Goal: Task Accomplishment & Management: Manage account settings

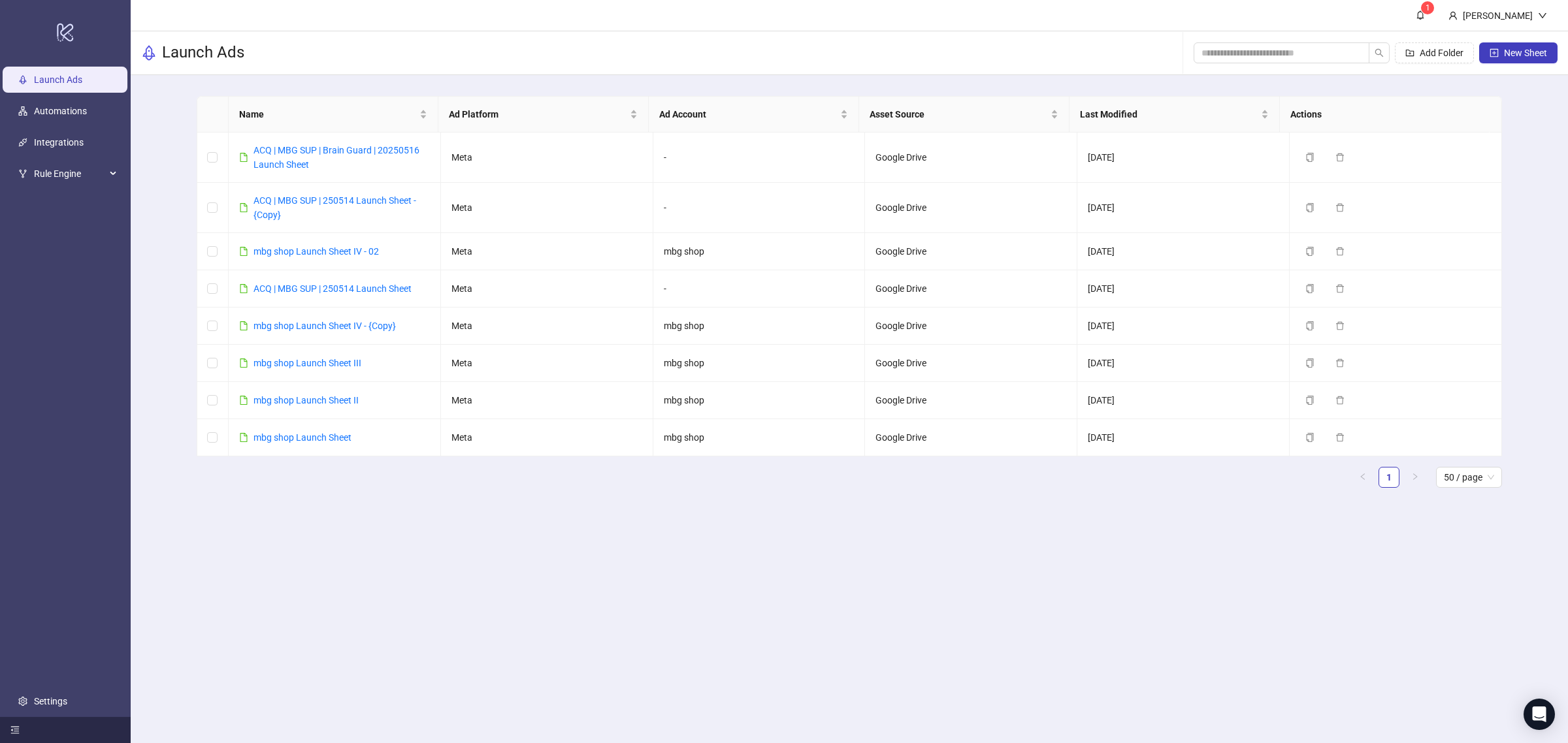
click at [18, 732] on icon "menu-fold" at bounding box center [15, 730] width 9 height 9
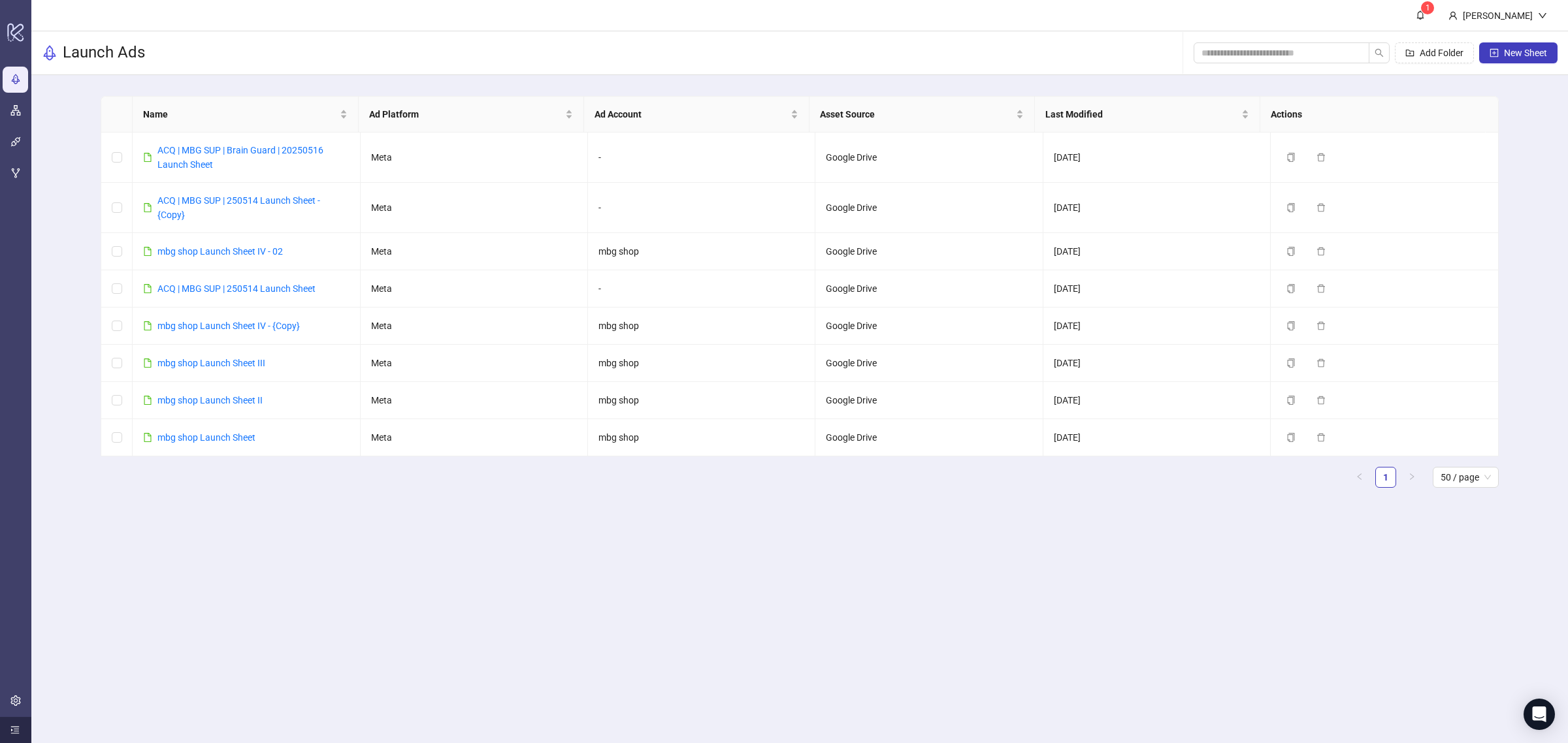
click at [18, 732] on icon "menu-unfold" at bounding box center [15, 730] width 9 height 9
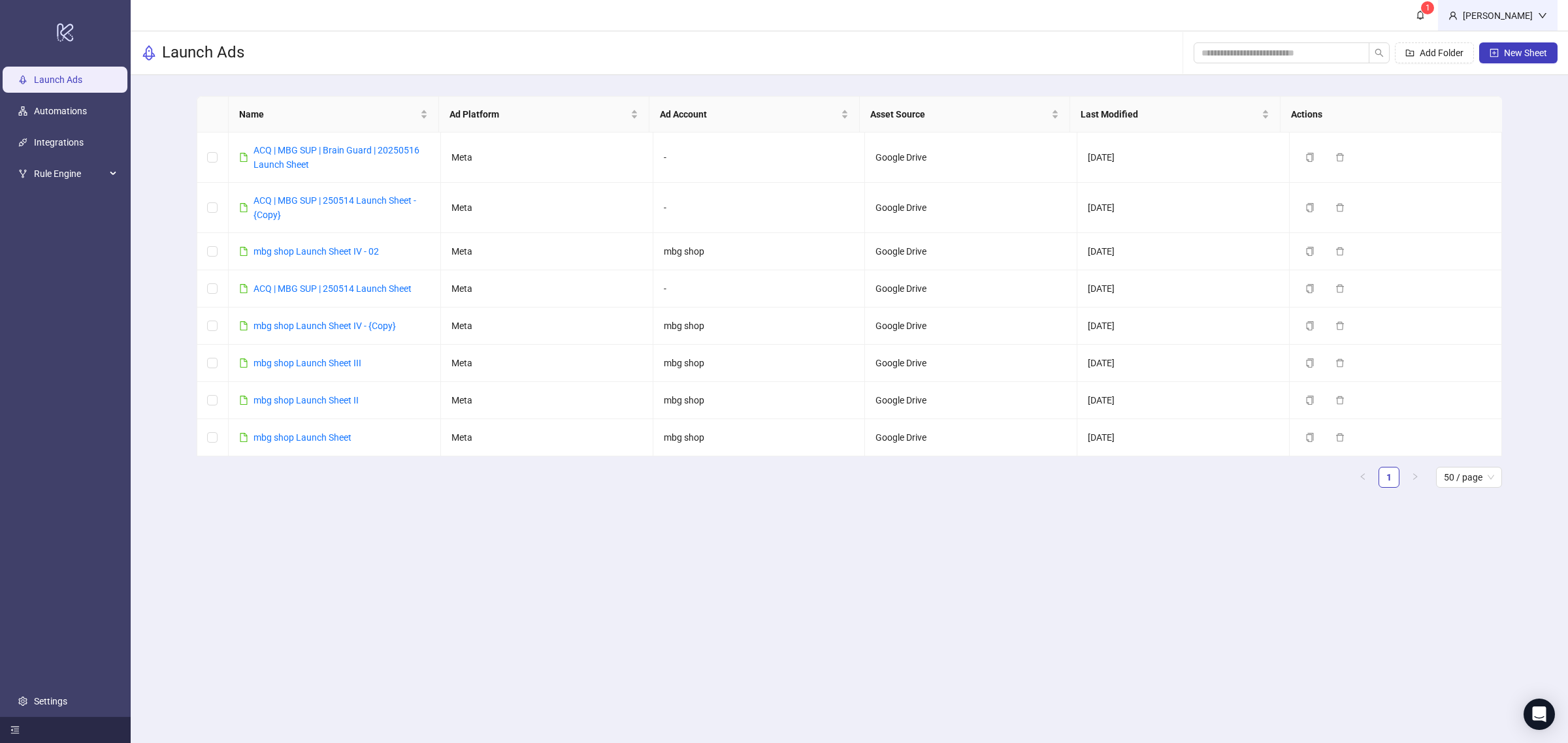
click at [1501, 24] on div "Tien Alvarez" at bounding box center [1498, 15] width 119 height 31
click at [1467, 579] on main "1 Tien Alvarez Launch Ads Add Folder New Sheet Name Ad Platform Ad Account Asse…" at bounding box center [849, 371] width 1438 height 743
click at [1540, 710] on icon "Open Intercom Messenger" at bounding box center [1539, 715] width 15 height 17
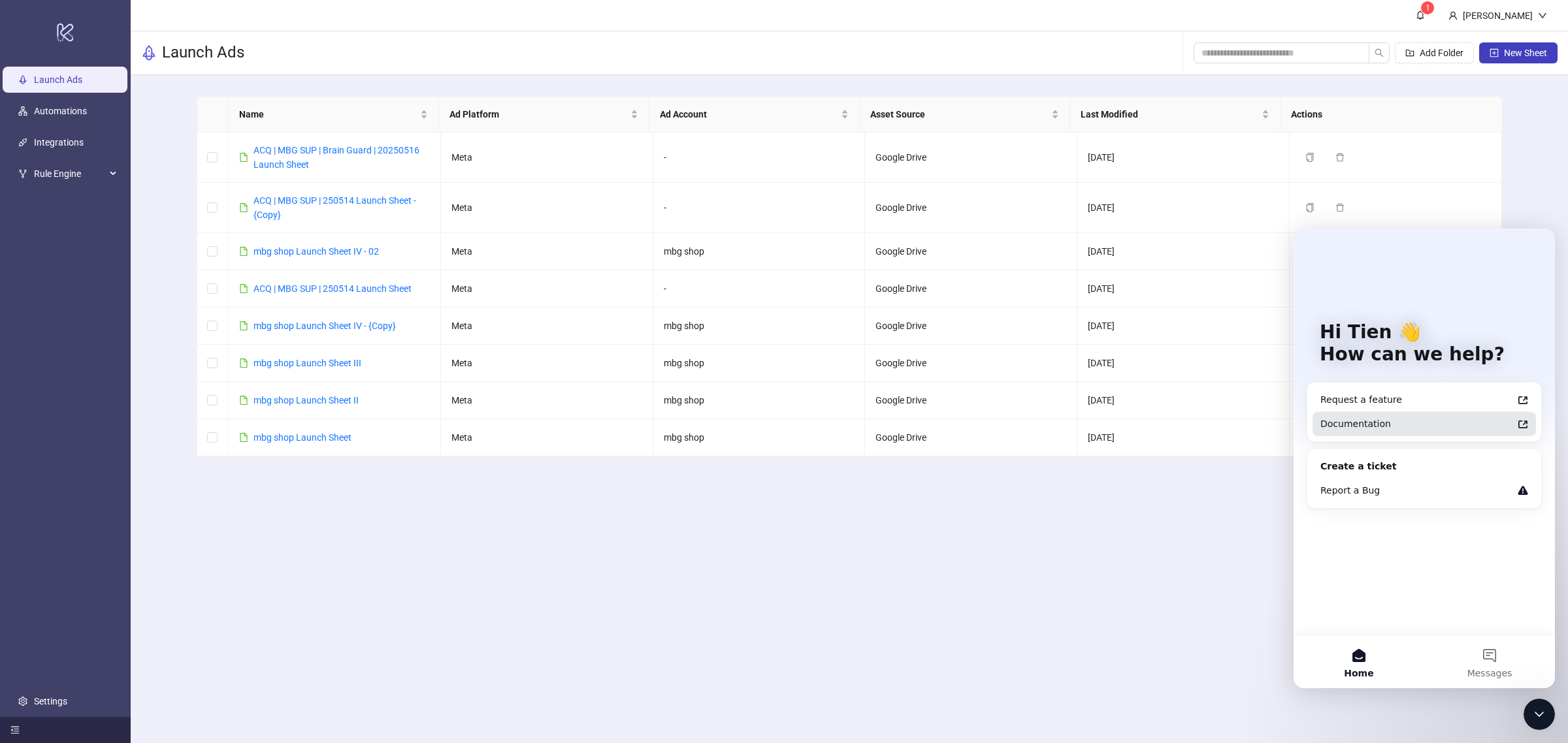
click at [1401, 428] on div "Documentation" at bounding box center [1416, 424] width 192 height 14
drag, startPoint x: 350, startPoint y: 328, endPoint x: 1154, endPoint y: 506, distance: 823.5
click at [932, 543] on main "1 Tien Alvarez Launch Ads Add Folder New Sheet Name Ad Platform Ad Account Asse…" at bounding box center [849, 371] width 1438 height 743
drag, startPoint x: 1535, startPoint y: 711, endPoint x: 3042, endPoint y: 1378, distance: 1648.0
click at [1535, 711] on icon "Close Intercom Messenger" at bounding box center [1539, 714] width 16 height 16
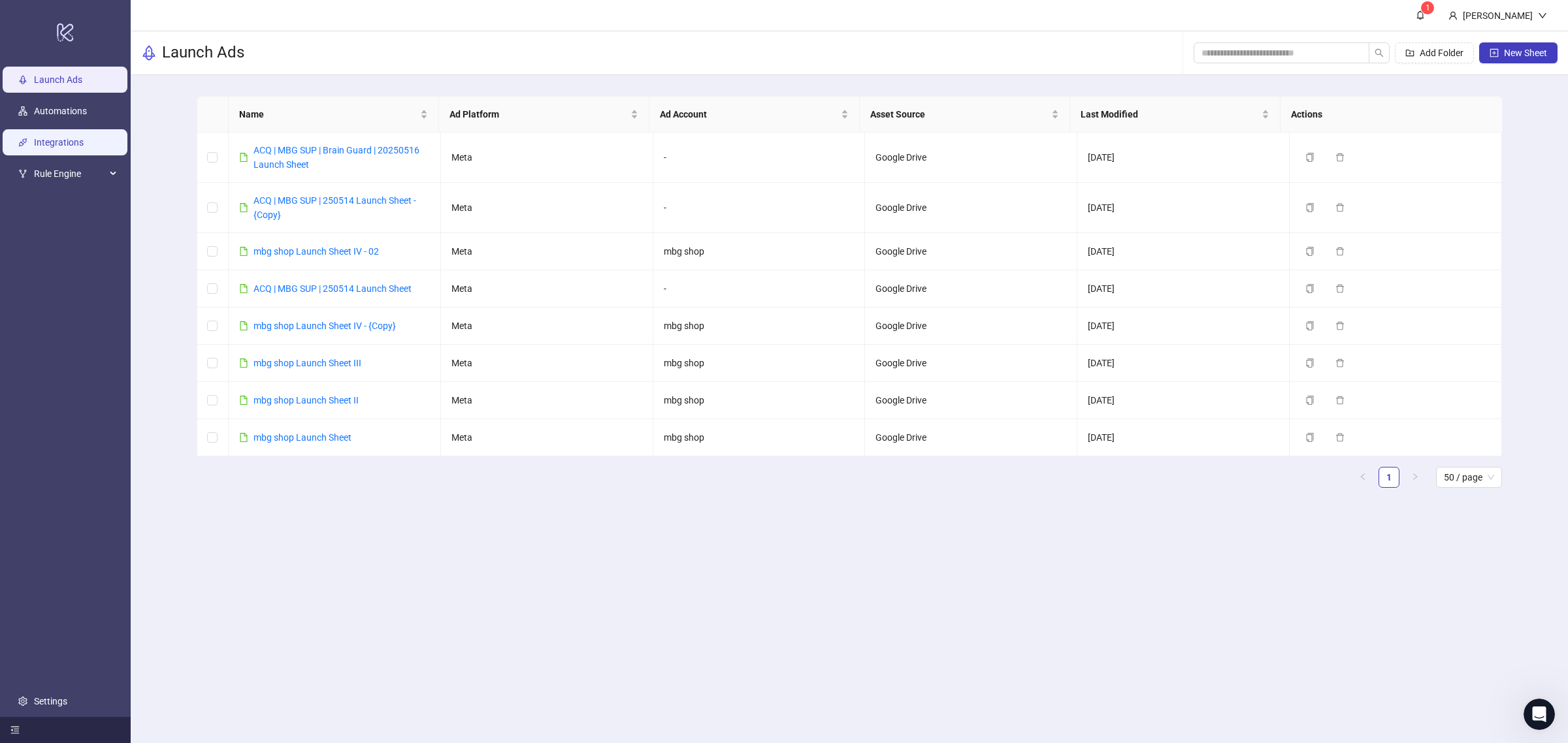
click at [74, 141] on link "Integrations" at bounding box center [59, 142] width 50 height 10
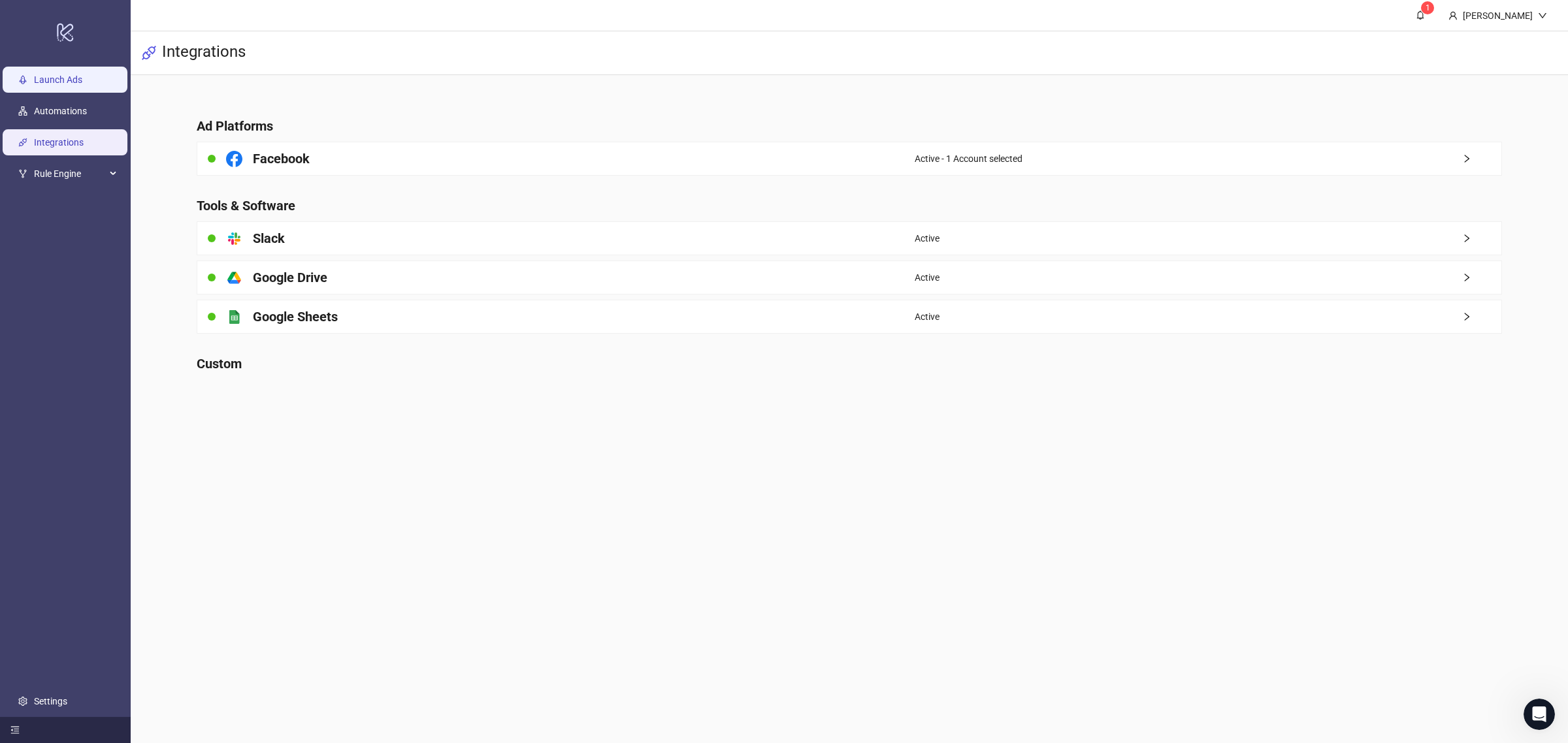
click at [83, 85] on link "Launch Ads" at bounding box center [58, 79] width 49 height 10
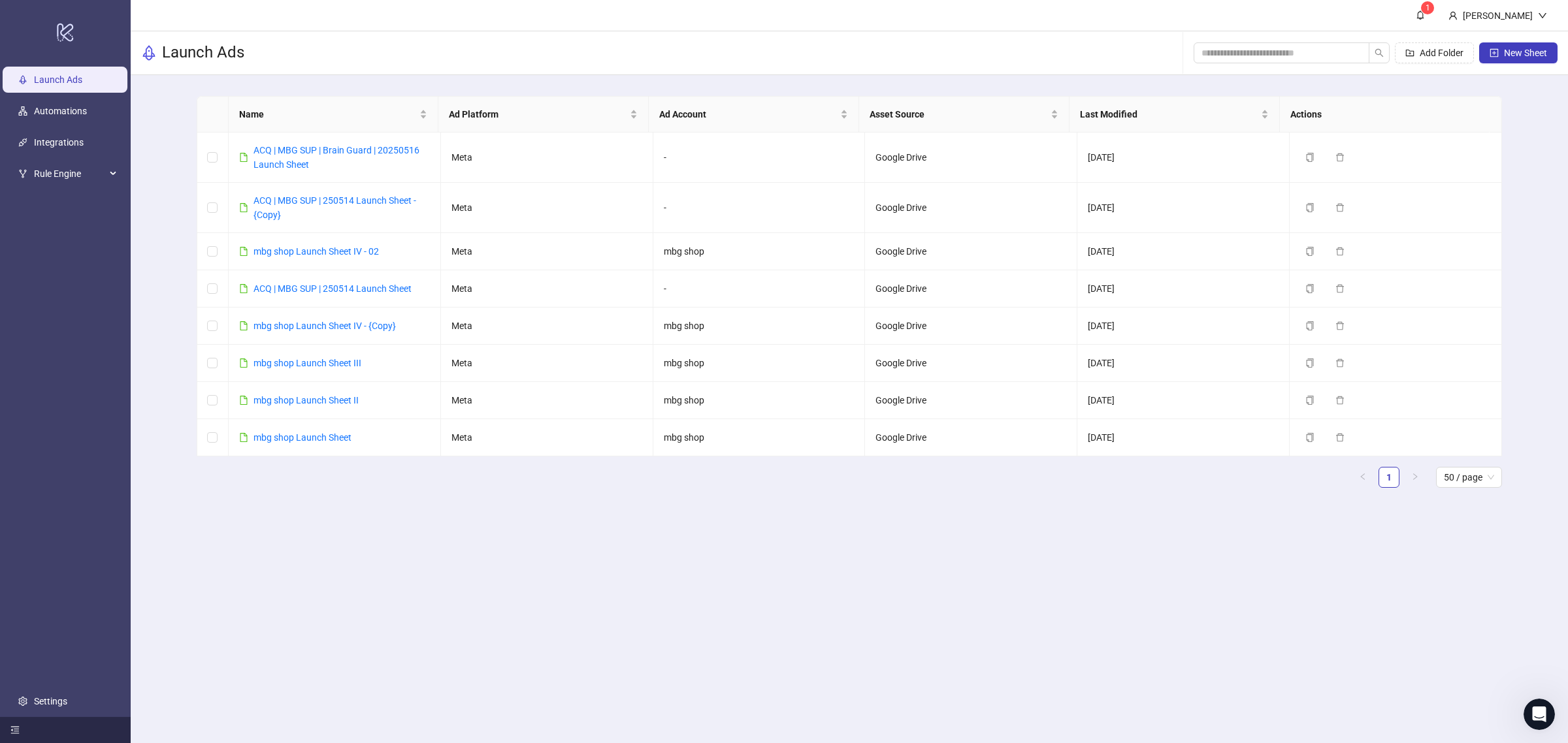
click at [1548, 703] on div "Open Intercom Messenger" at bounding box center [1540, 715] width 43 height 43
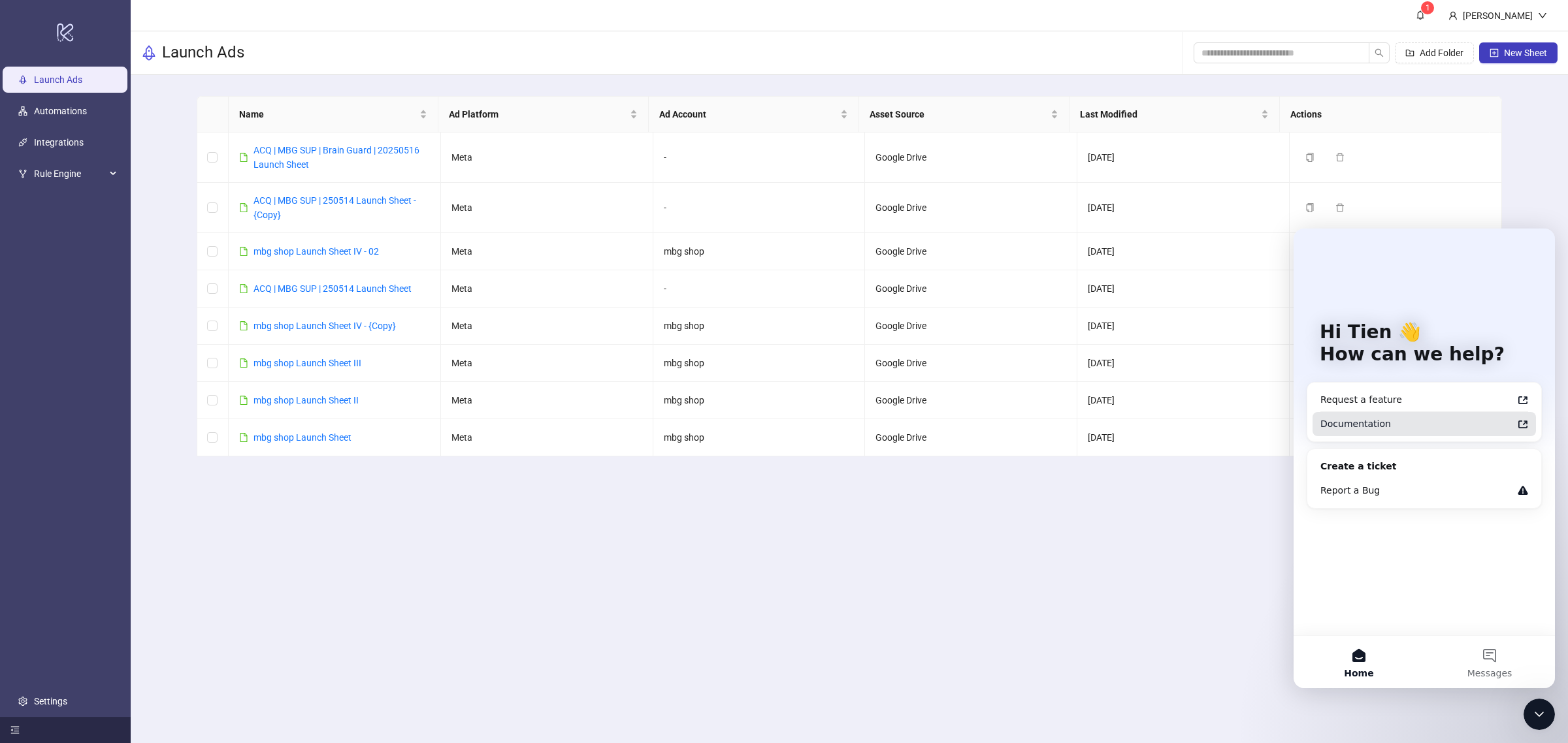
click at [1449, 428] on div "Documentation" at bounding box center [1416, 424] width 192 height 14
click at [1535, 706] on div "Close Intercom Messenger" at bounding box center [1539, 714] width 31 height 31
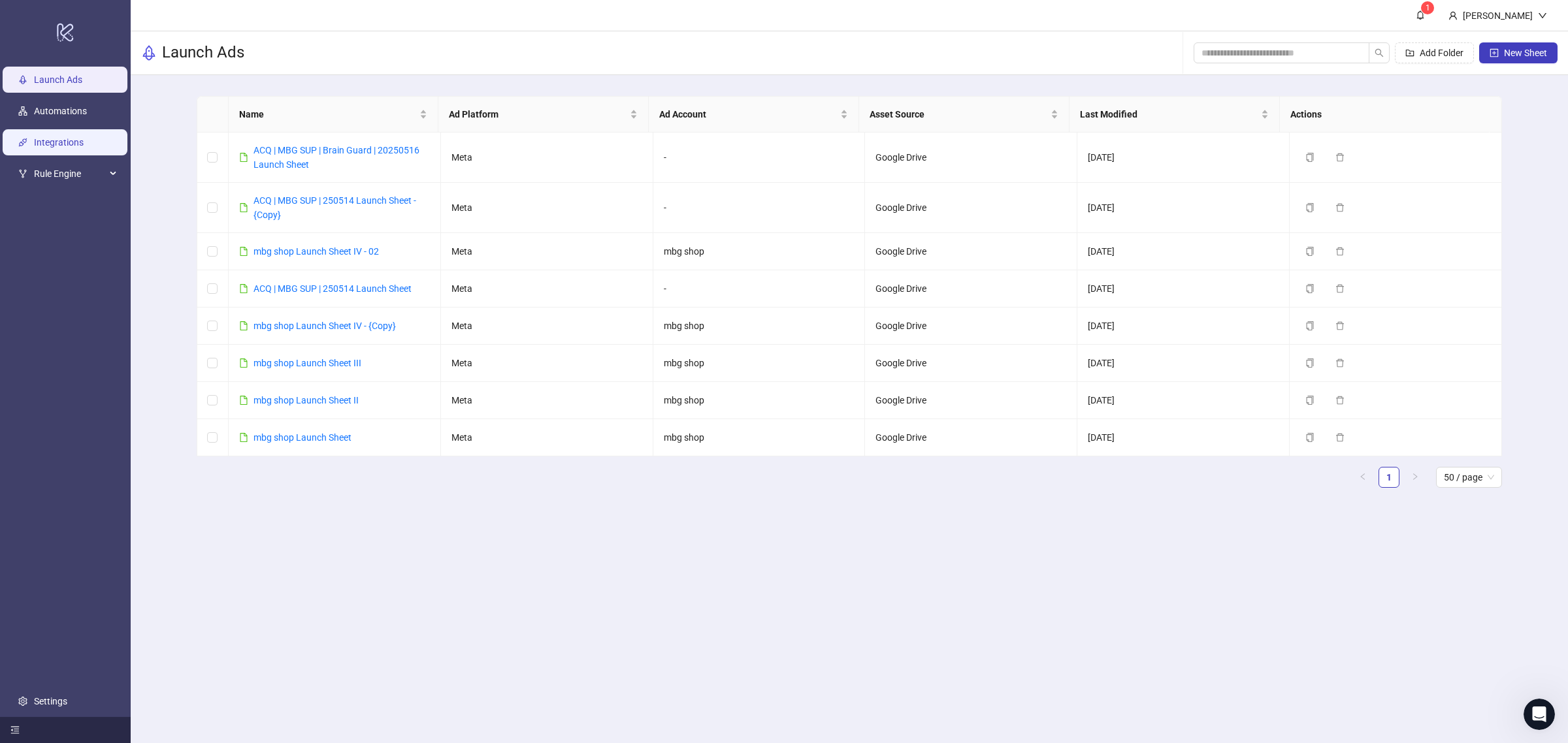
click at [34, 137] on link "Integrations" at bounding box center [59, 142] width 50 height 10
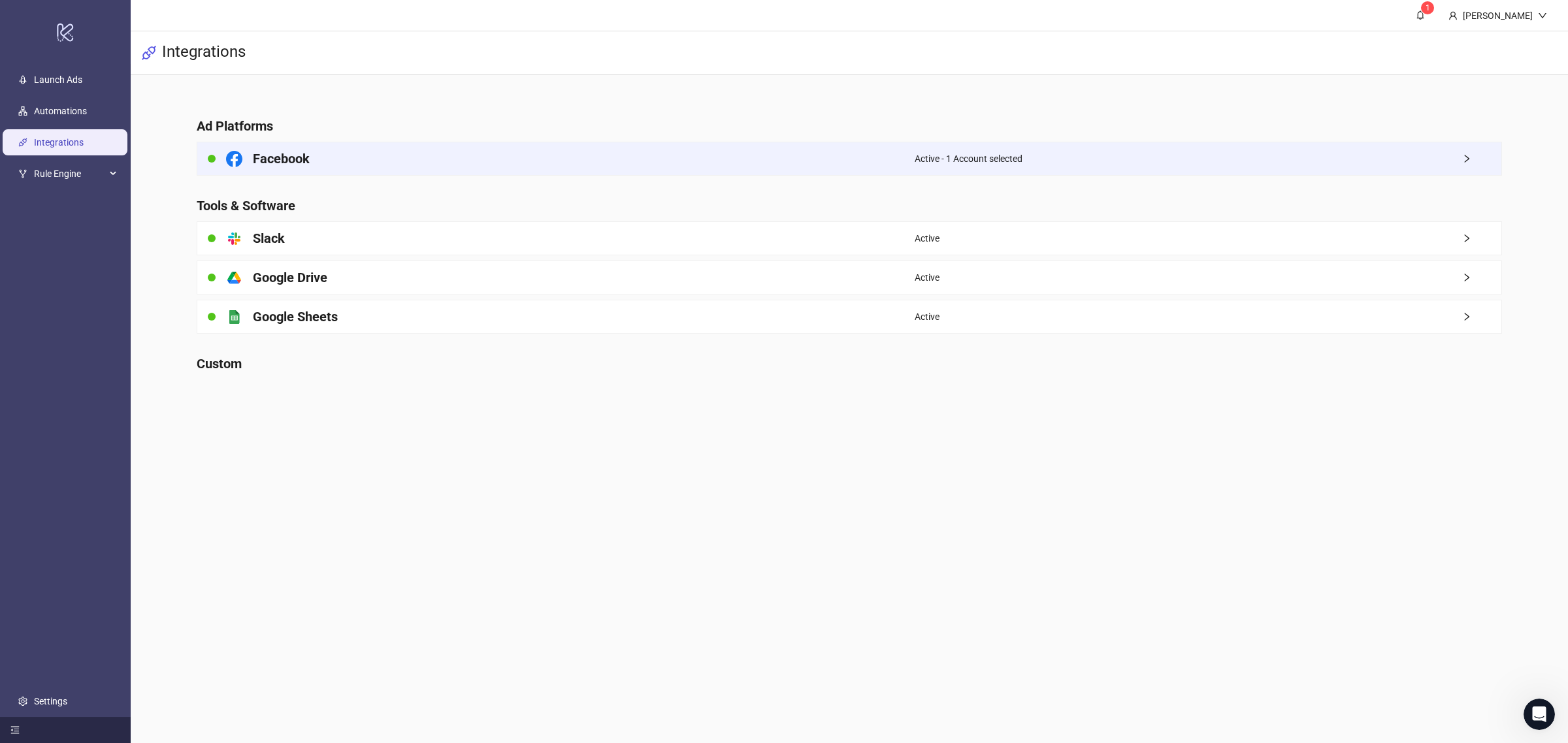
click at [473, 153] on div "Facebook" at bounding box center [556, 158] width 718 height 33
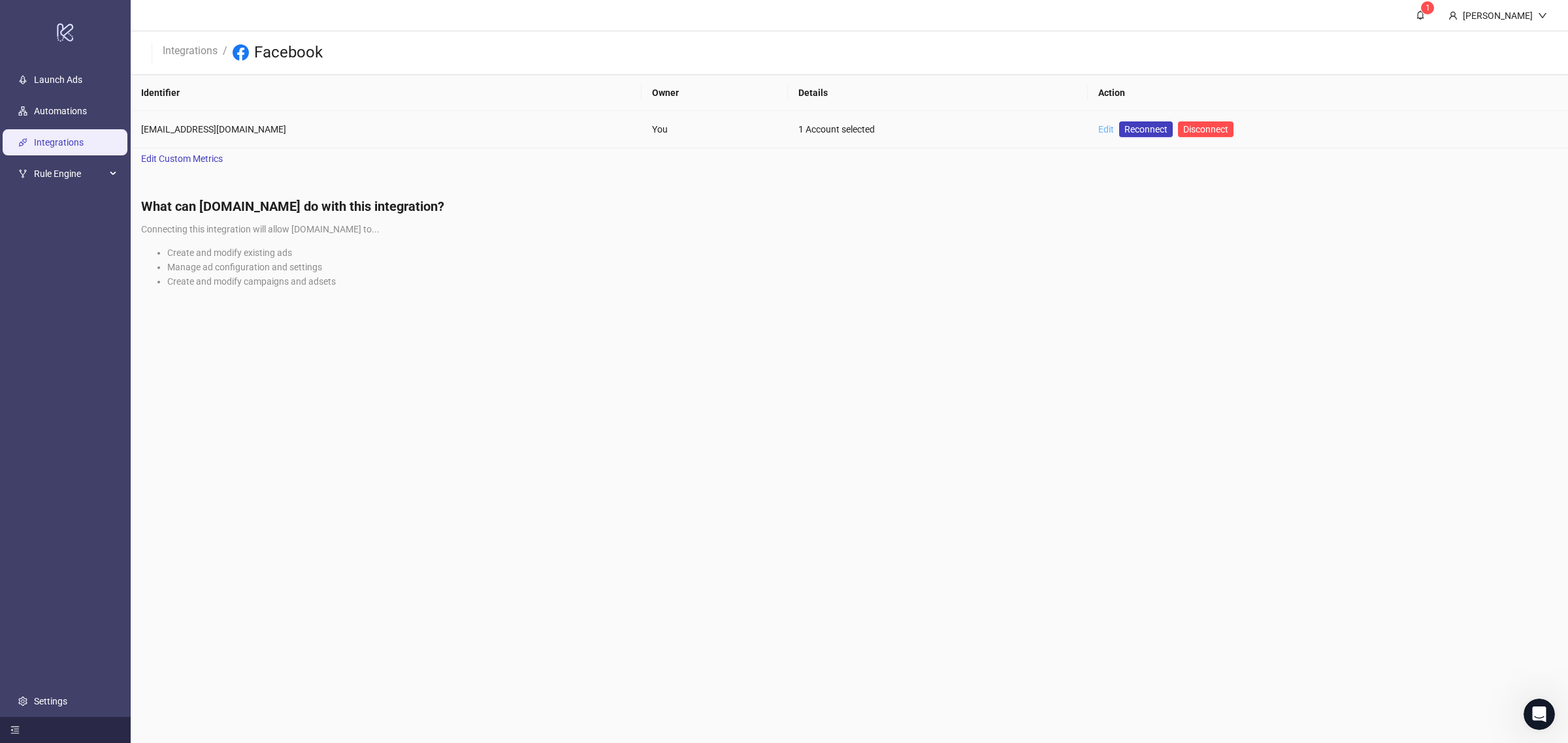
click at [1098, 124] on link "Edit" at bounding box center [1106, 129] width 16 height 10
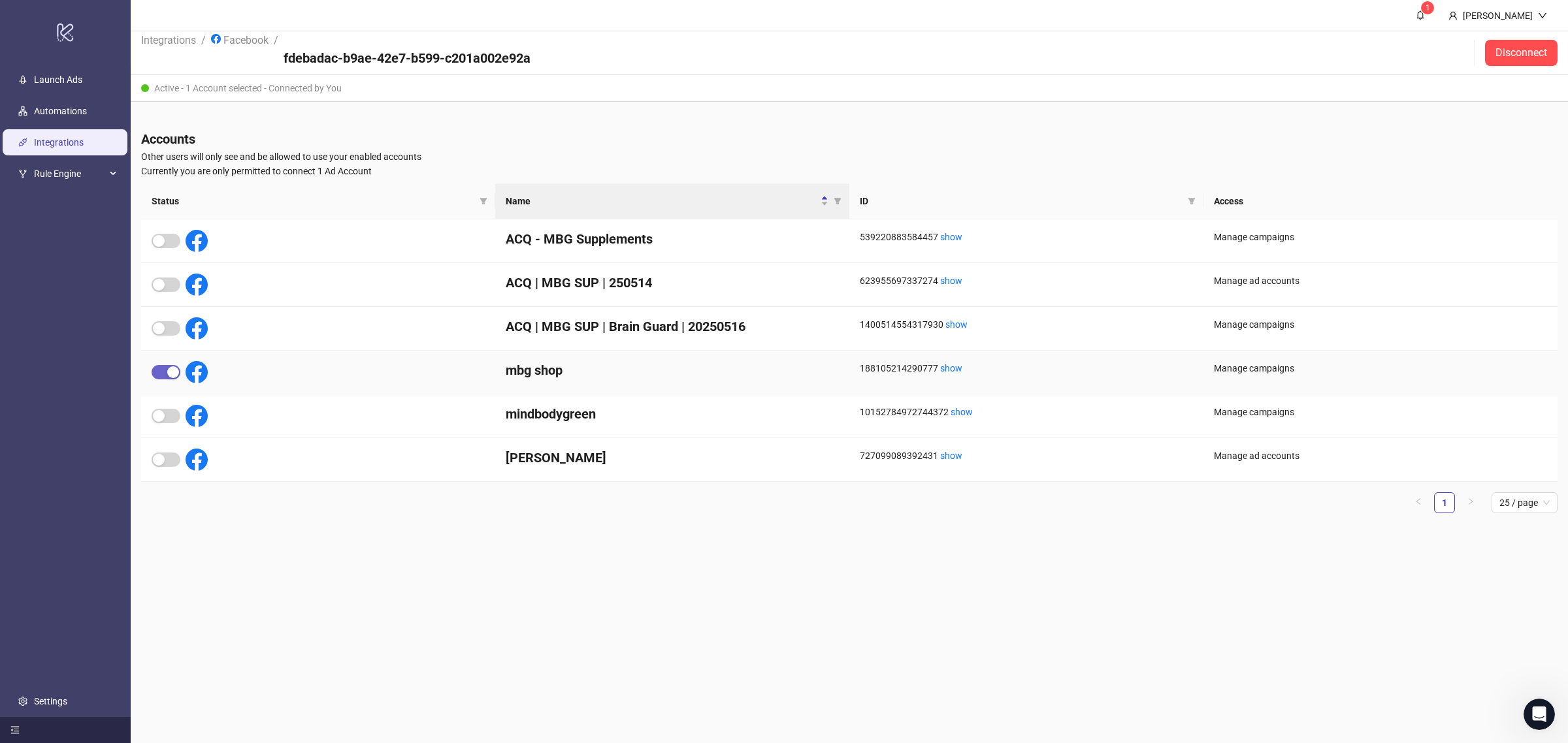
click at [174, 366] on div "button" at bounding box center [173, 372] width 12 height 12
click at [175, 365] on span "button" at bounding box center [165, 372] width 28 height 15
